Goal: Use online tool/utility: Utilize a website feature to perform a specific function

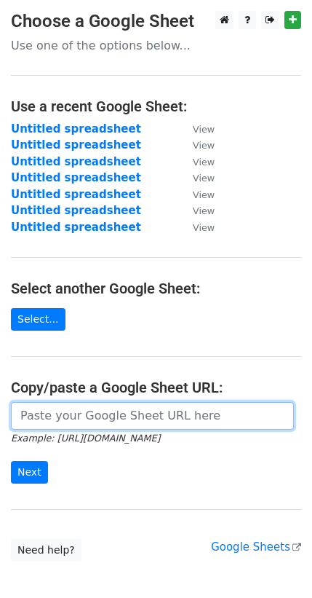
click at [79, 412] on input "url" at bounding box center [152, 416] width 283 height 28
paste input "https://docs.google.com/spreadsheets/d/12Zen9fNEstJpNloHXlBqNjH--4sldKpp9im-L05…"
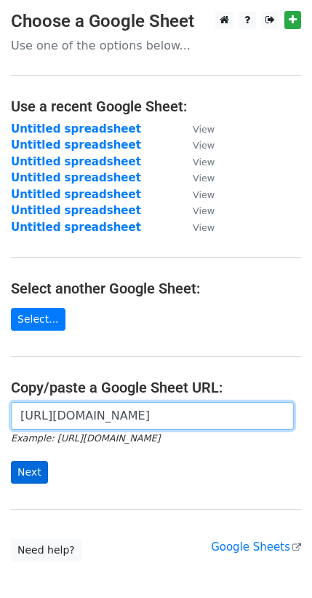
type input "https://docs.google.com/spreadsheets/d/12Zen9fNEstJpNloHXlBqNjH--4sldKpp9im-L05…"
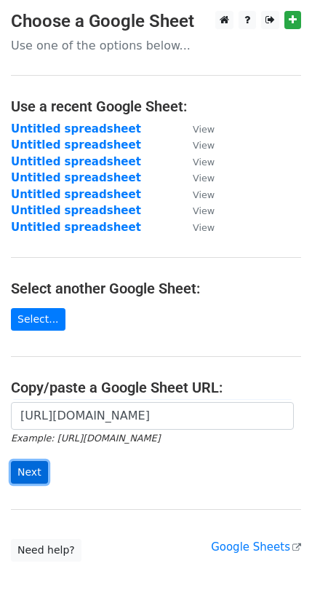
click at [15, 475] on input "Next" at bounding box center [29, 472] width 37 height 23
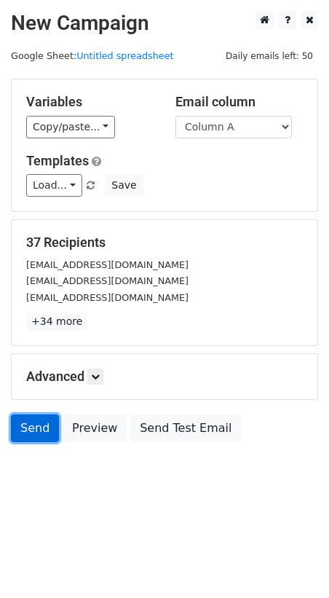
click at [44, 424] on link "Send" at bounding box center [35, 428] width 48 height 28
click at [31, 427] on link "Send" at bounding box center [35, 428] width 48 height 28
